Goal: Navigation & Orientation: Find specific page/section

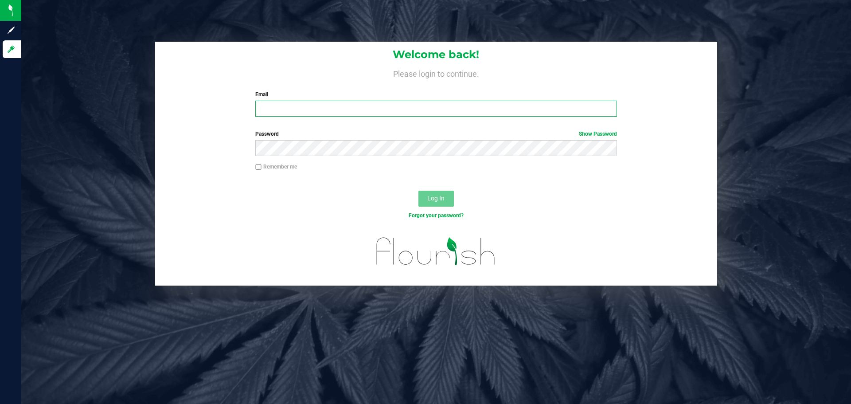
type input "[PERSON_NAME][EMAIL_ADDRESS][DOMAIN_NAME]"
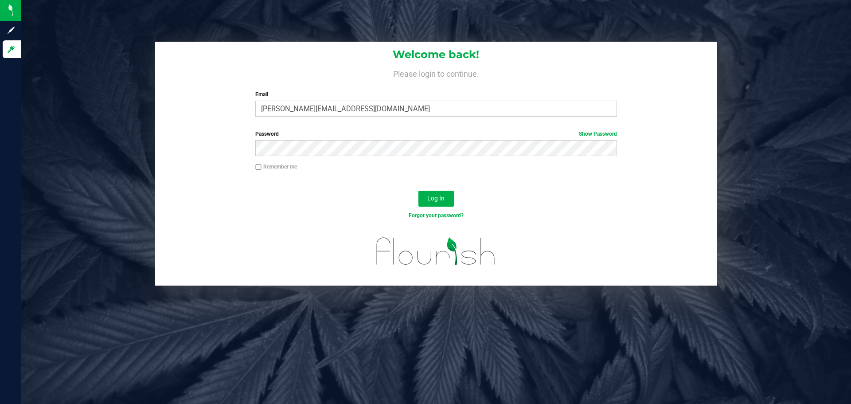
click at [169, 151] on div "Password Show Password" at bounding box center [436, 146] width 562 height 33
click at [439, 198] on span "Log In" at bounding box center [435, 198] width 17 height 7
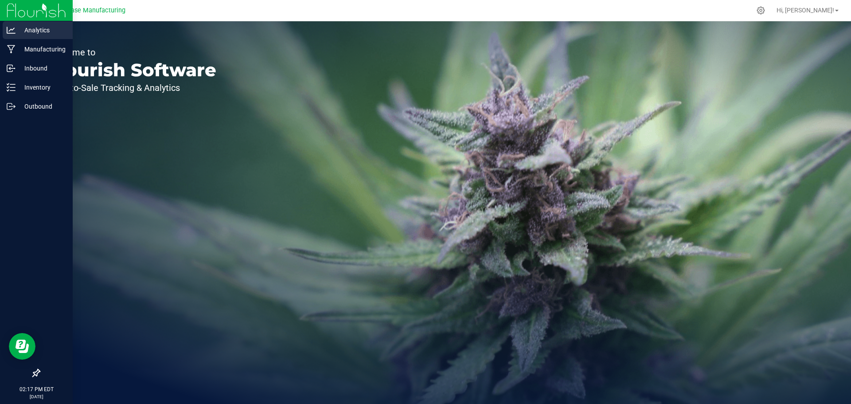
click at [18, 36] on div "Analytics" at bounding box center [38, 30] width 70 height 18
